Goal: Task Accomplishment & Management: Use online tool/utility

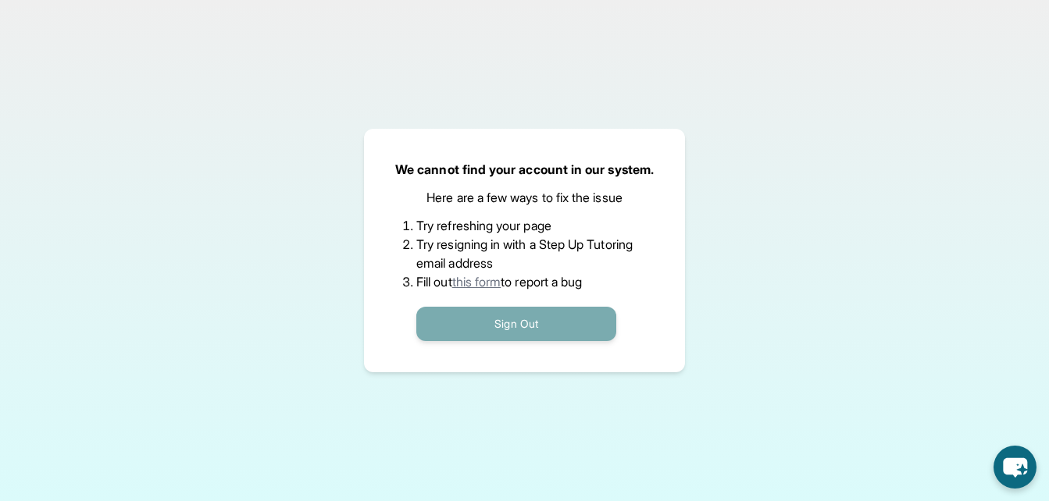
click at [550, 330] on button "Sign Out" at bounding box center [516, 324] width 200 height 34
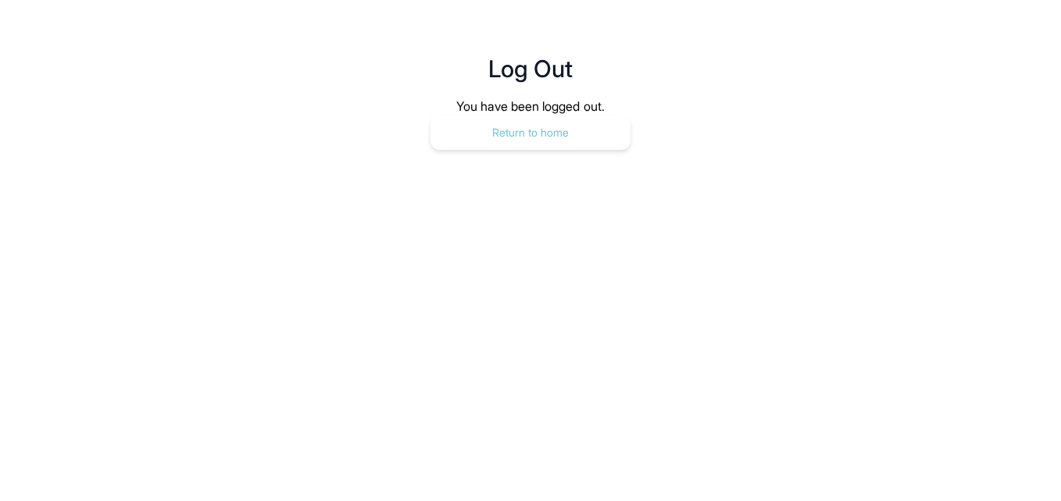
click at [498, 137] on button "Return to home" at bounding box center [530, 133] width 200 height 34
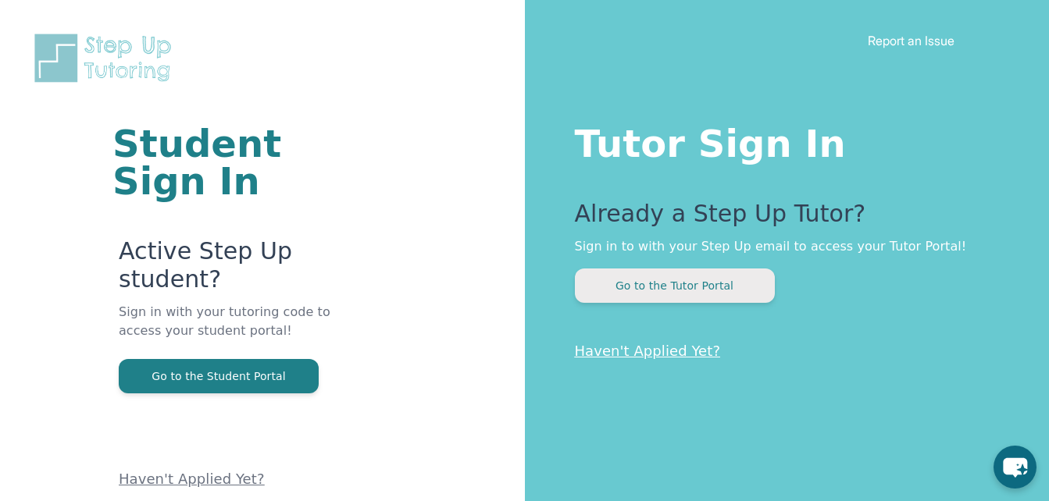
click at [697, 288] on button "Go to the Tutor Portal" at bounding box center [675, 286] width 200 height 34
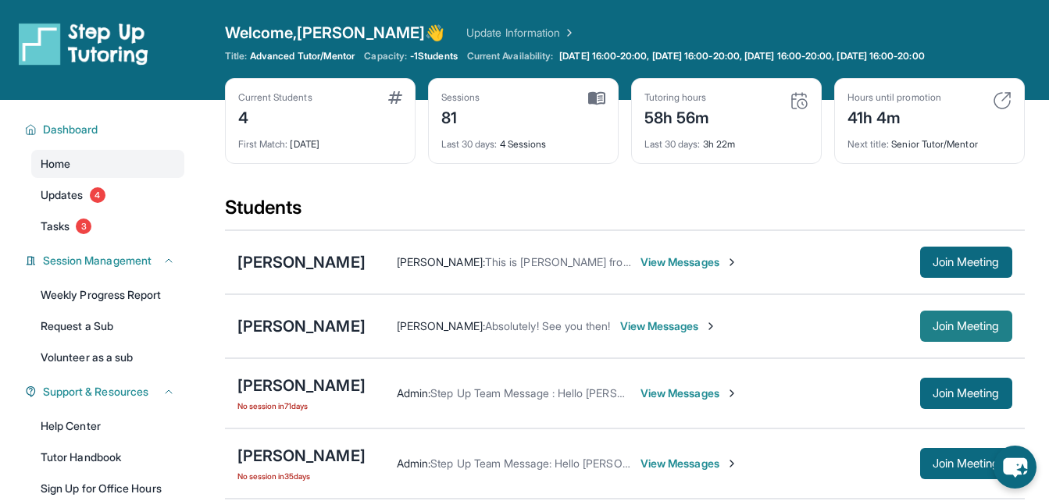
click at [955, 329] on span "Join Meeting" at bounding box center [966, 326] width 67 height 9
